Goal: Navigation & Orientation: Find specific page/section

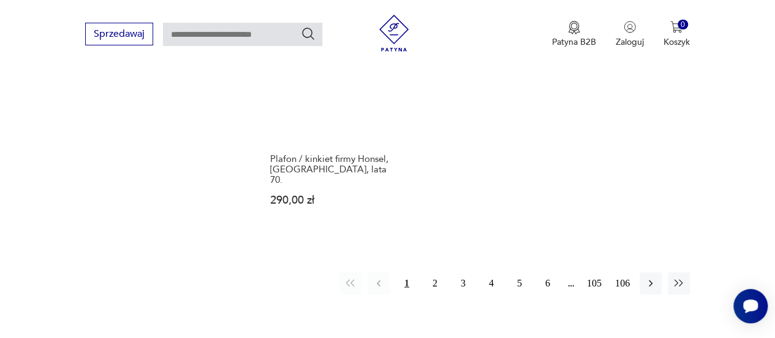
scroll to position [1808, 0]
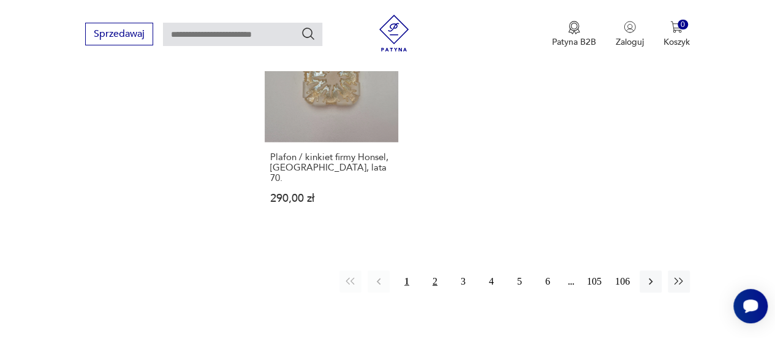
click at [433, 270] on button "2" at bounding box center [435, 281] width 22 height 22
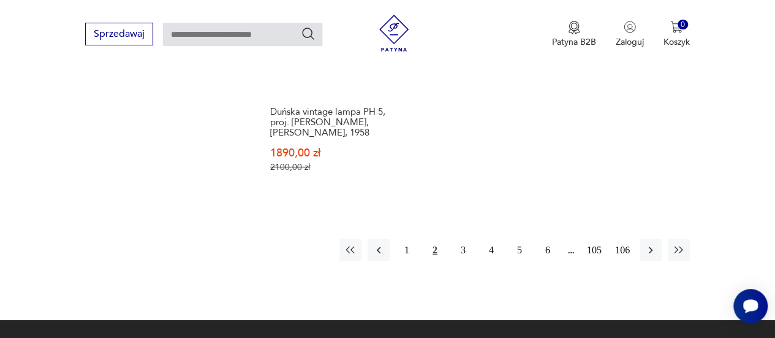
scroll to position [1868, 0]
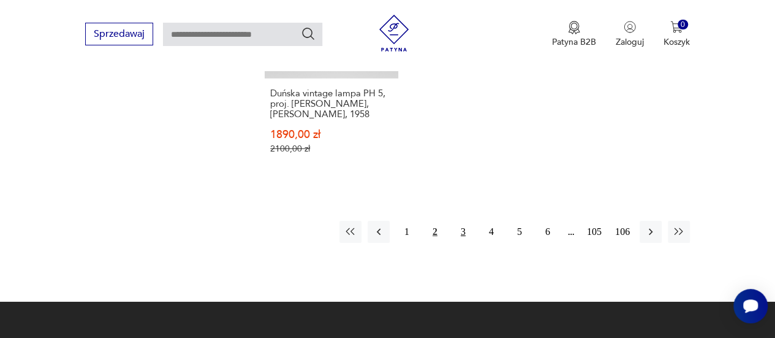
click at [462, 221] on button "3" at bounding box center [463, 232] width 22 height 22
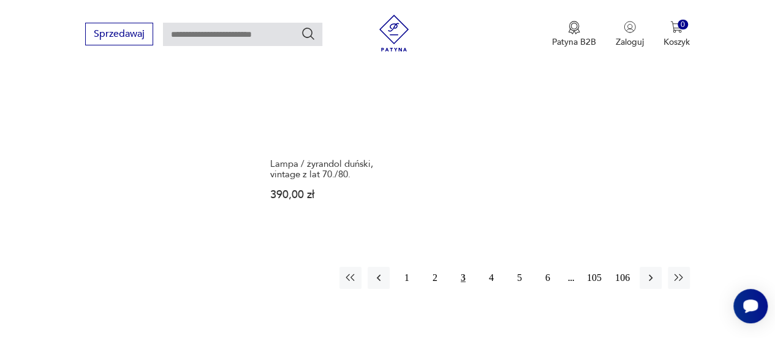
scroll to position [1839, 0]
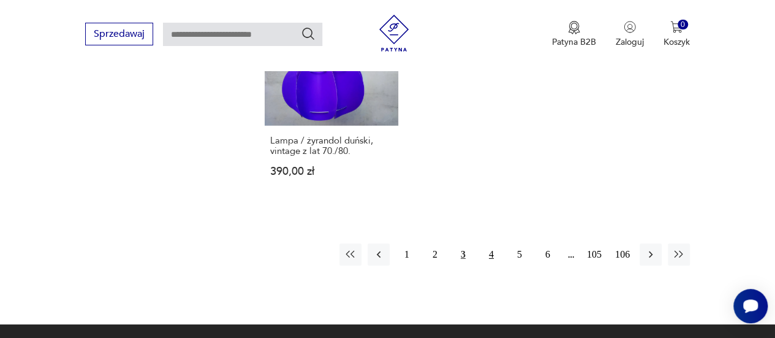
click at [487, 243] on button "4" at bounding box center [492, 254] width 22 height 22
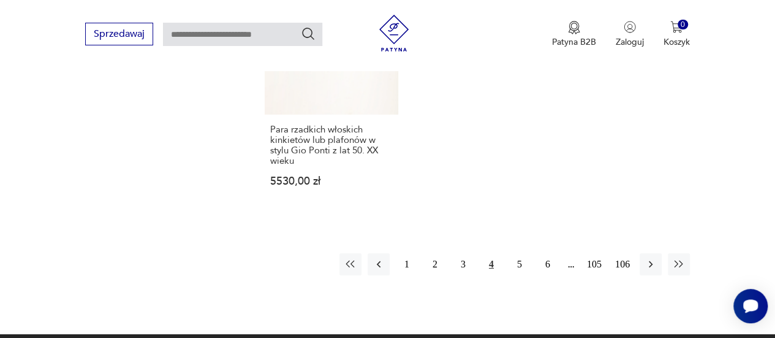
scroll to position [1902, 0]
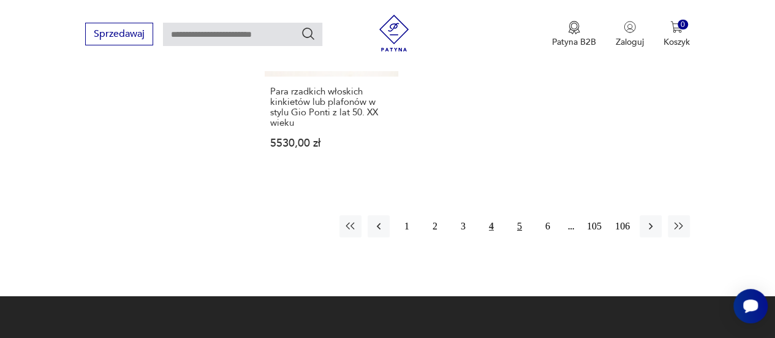
click at [516, 215] on button "5" at bounding box center [520, 226] width 22 height 22
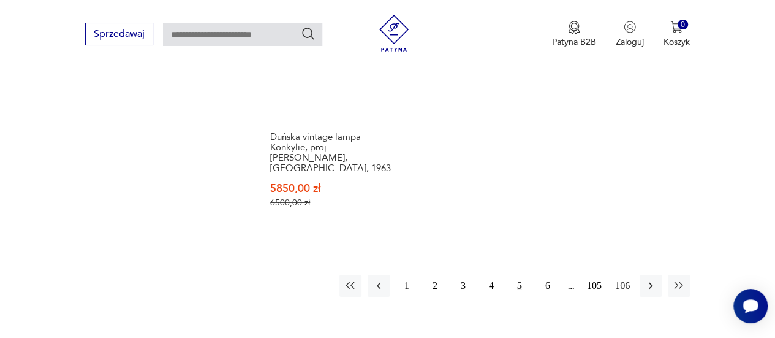
scroll to position [1865, 0]
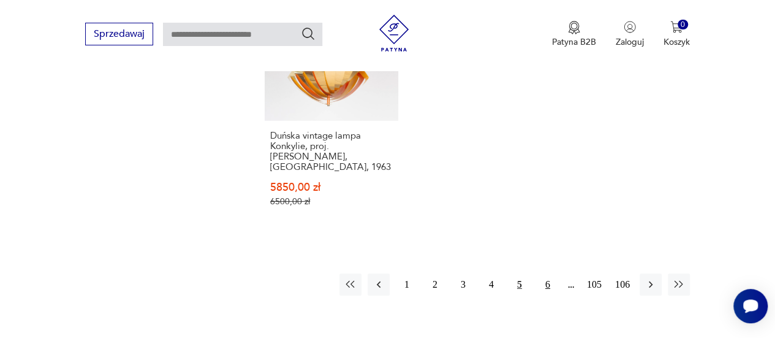
click at [538, 273] on button "6" at bounding box center [548, 284] width 22 height 22
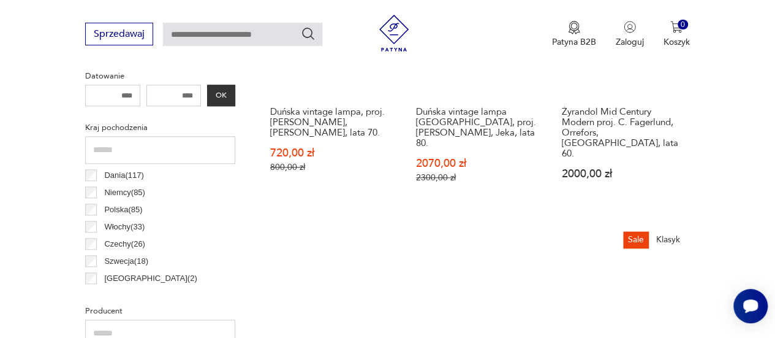
scroll to position [590, 0]
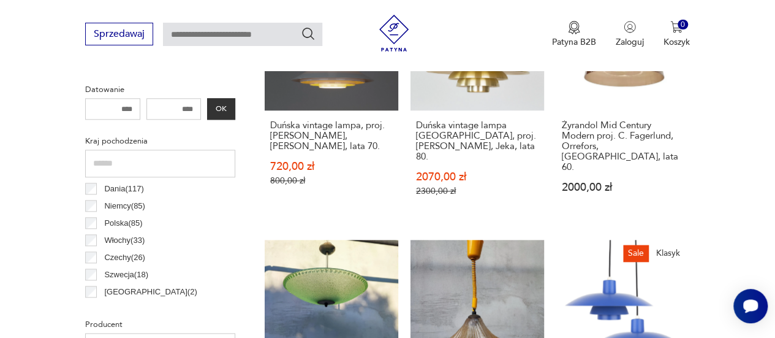
click at [115, 209] on p "Niemcy ( 85 )" at bounding box center [124, 205] width 41 height 13
click at [110, 204] on p "Niemcy ( 85 )" at bounding box center [124, 205] width 41 height 13
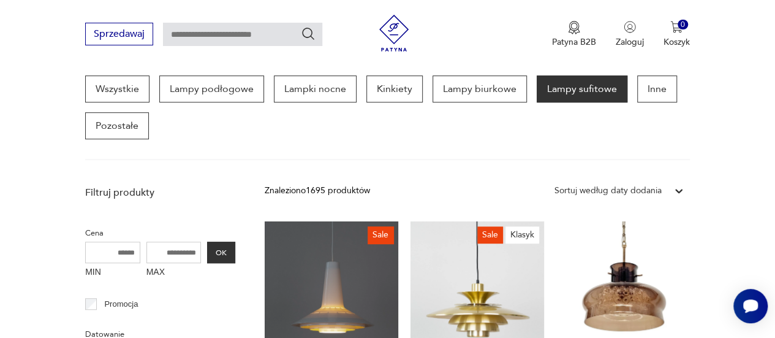
scroll to position [325, 0]
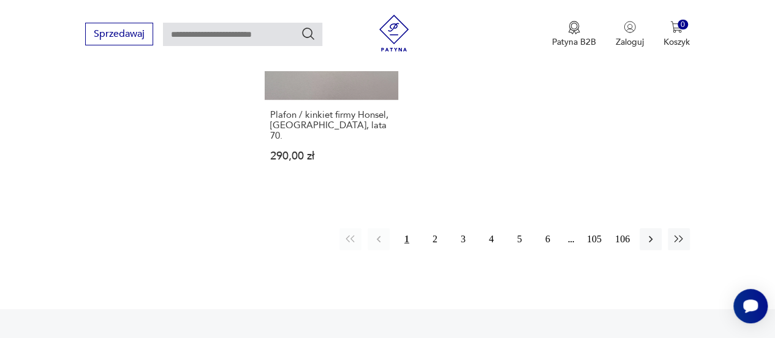
scroll to position [1849, 0]
click at [433, 229] on button "2" at bounding box center [435, 240] width 22 height 22
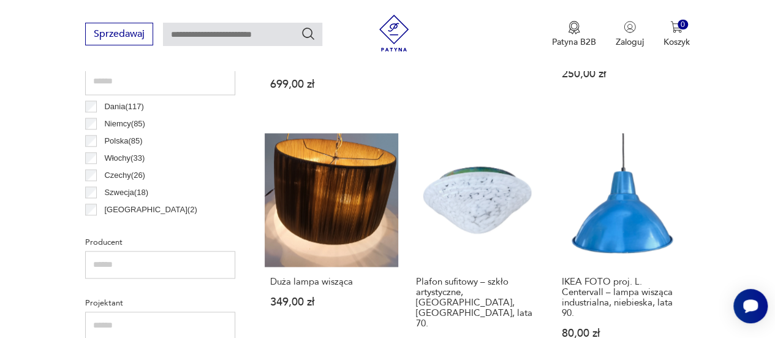
scroll to position [657, 0]
click at [136, 120] on p "Niemcy ( 85 )" at bounding box center [124, 123] width 41 height 13
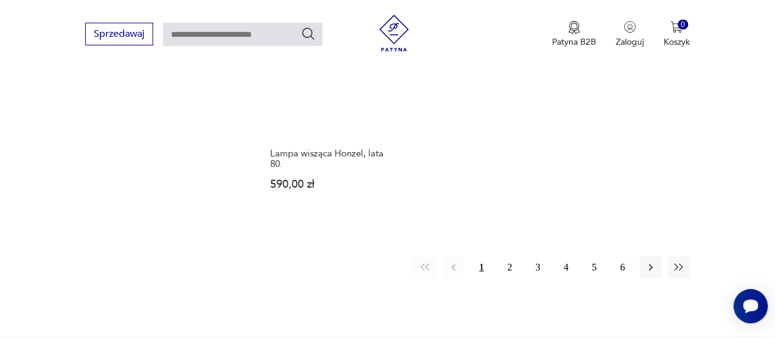
scroll to position [1848, 0]
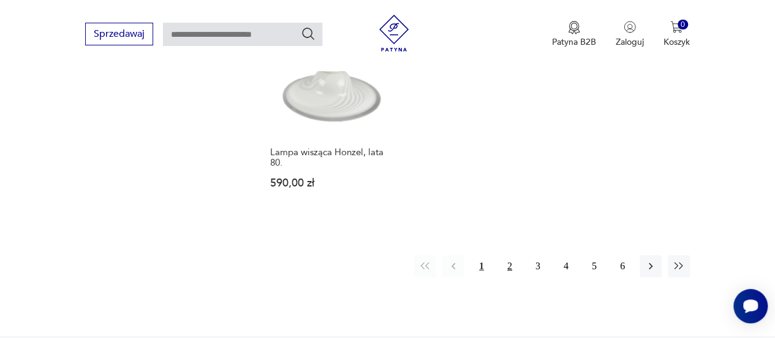
click at [512, 255] on button "2" at bounding box center [510, 266] width 22 height 22
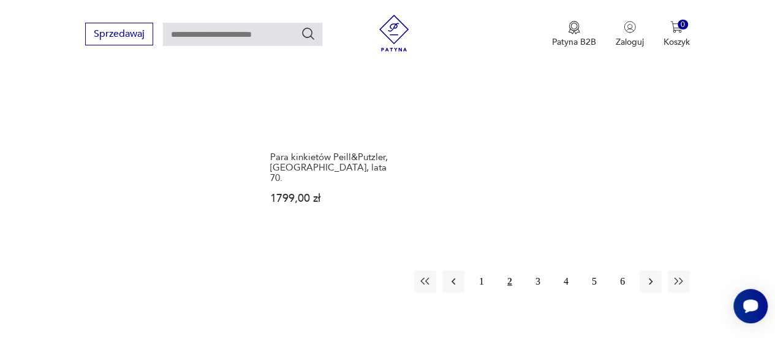
scroll to position [1849, 0]
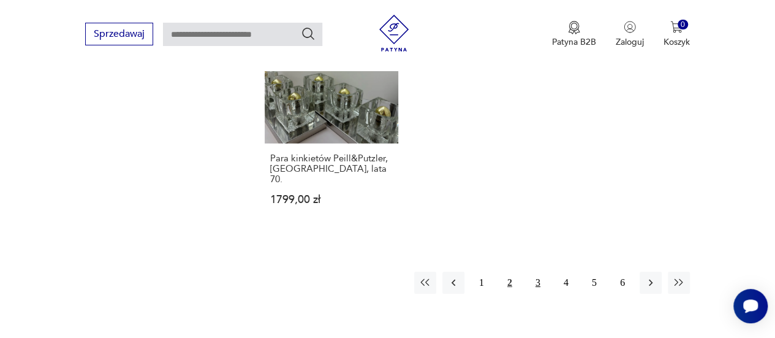
click at [538, 272] on button "3" at bounding box center [538, 283] width 22 height 22
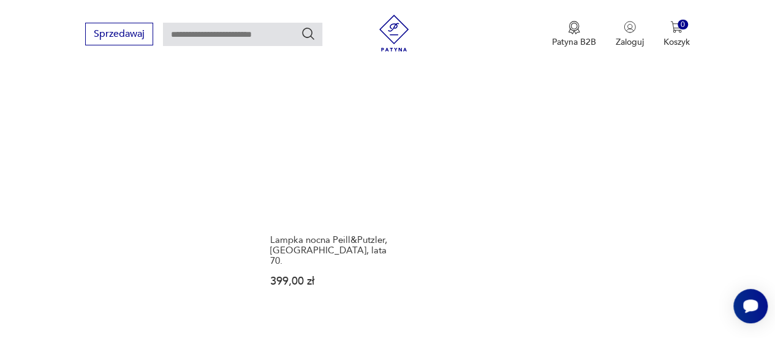
scroll to position [1746, 0]
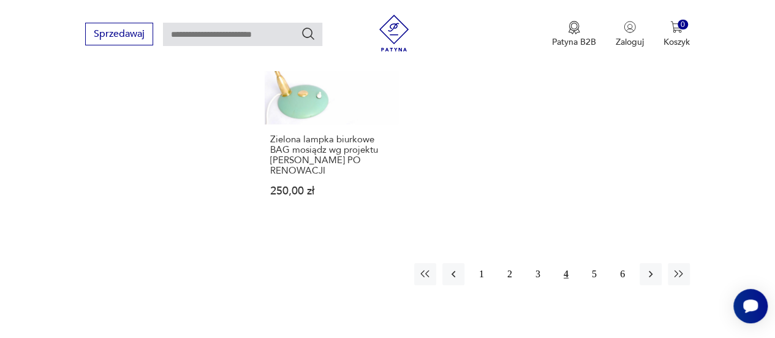
scroll to position [1819, 0]
click at [592, 263] on button "5" at bounding box center [595, 274] width 22 height 22
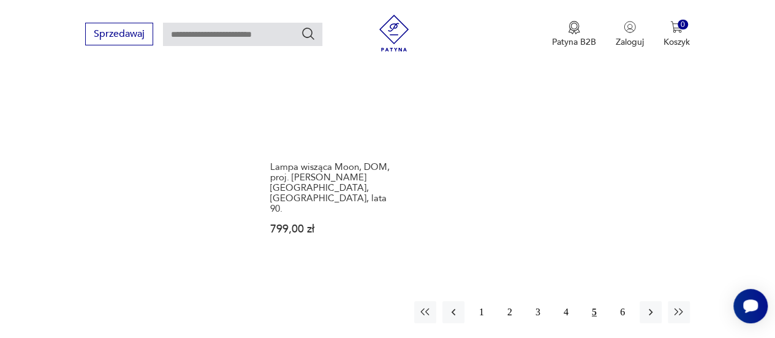
scroll to position [1790, 0]
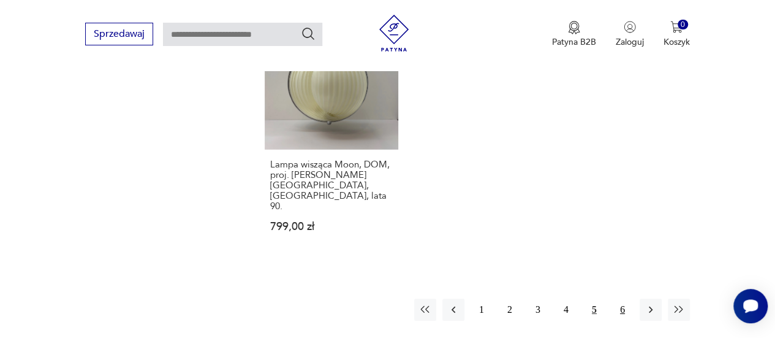
click at [619, 299] on button "6" at bounding box center [623, 310] width 22 height 22
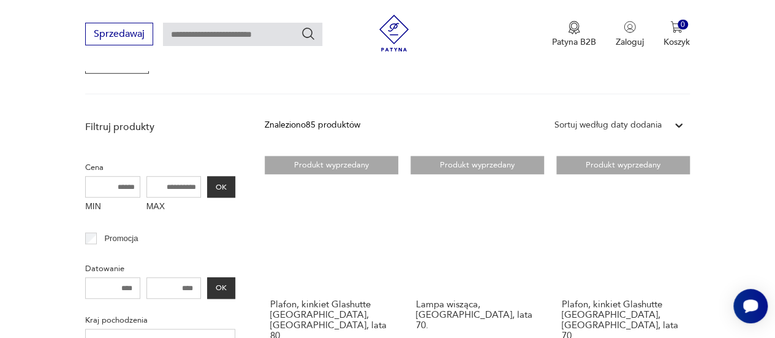
scroll to position [337, 0]
